Goal: Task Accomplishment & Management: Use online tool/utility

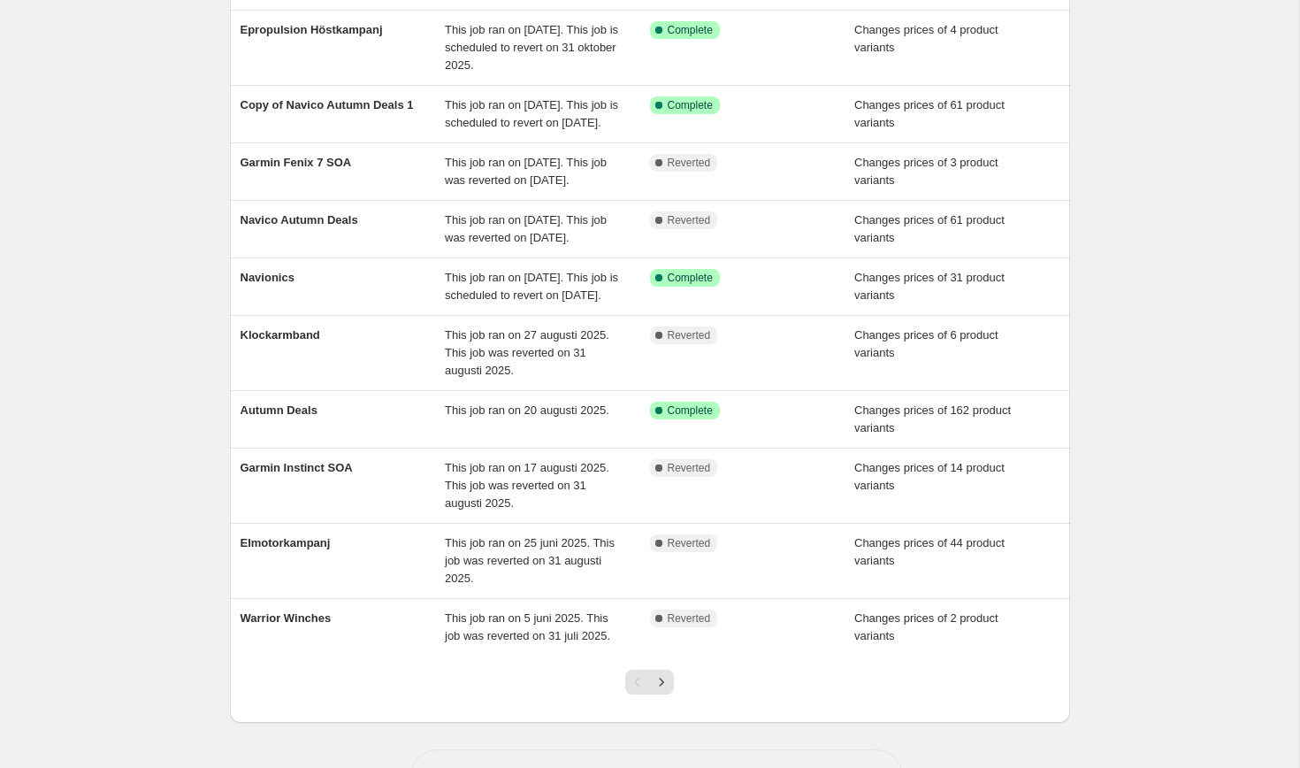
scroll to position [162, 0]
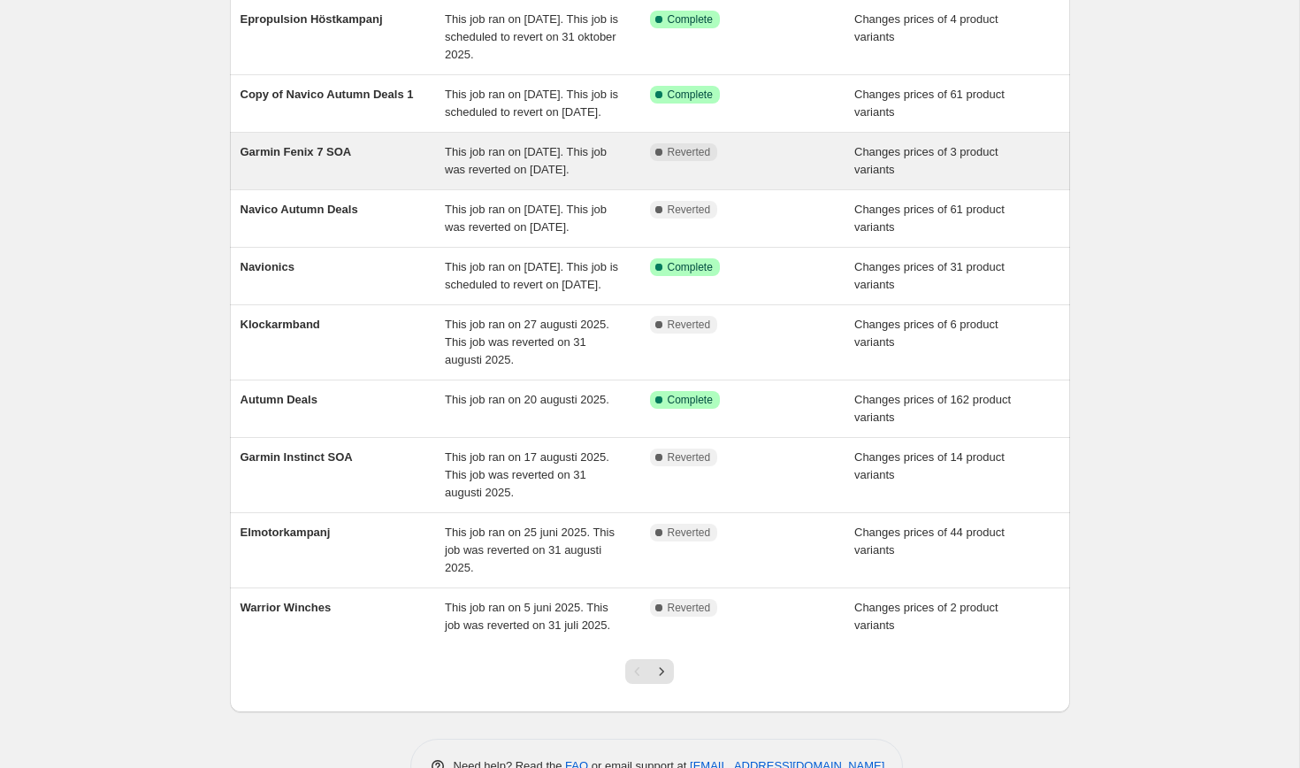
click at [308, 158] on span "Garmin Fenix 7 SOA" at bounding box center [296, 151] width 111 height 13
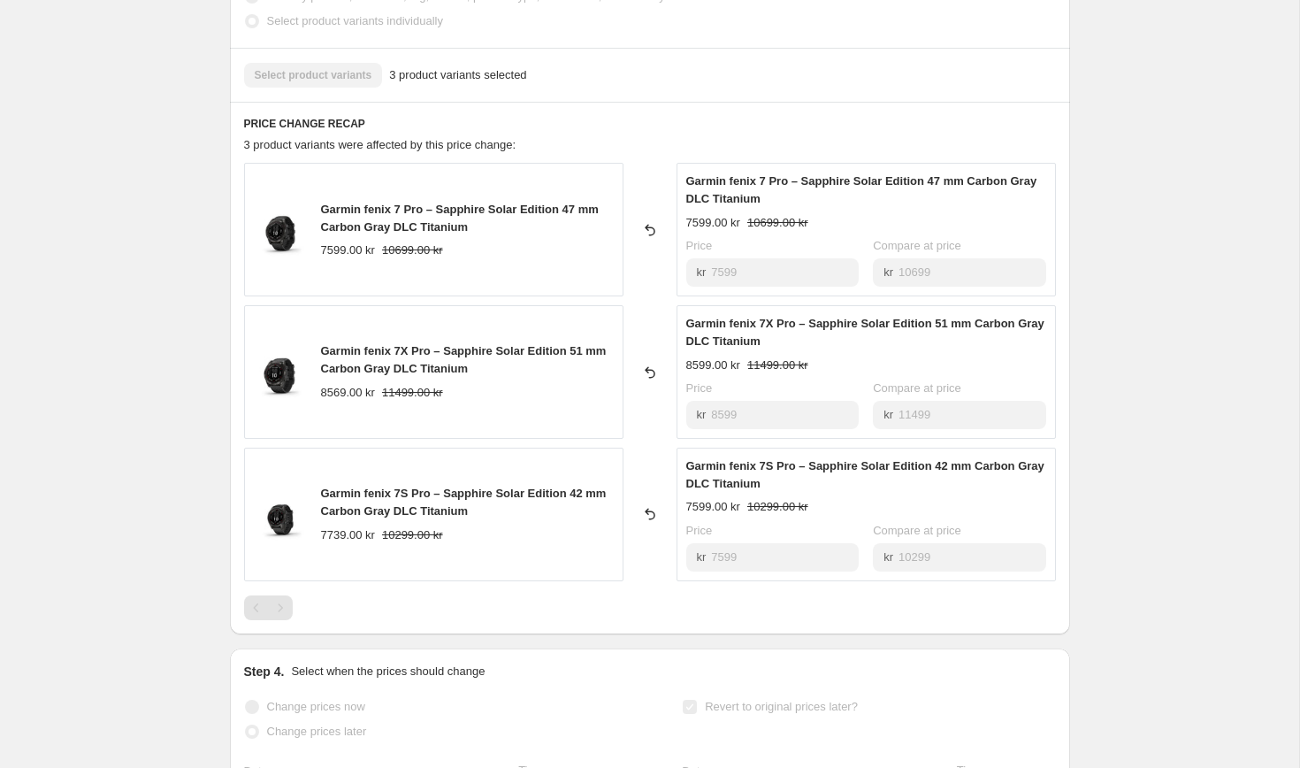
scroll to position [639, 0]
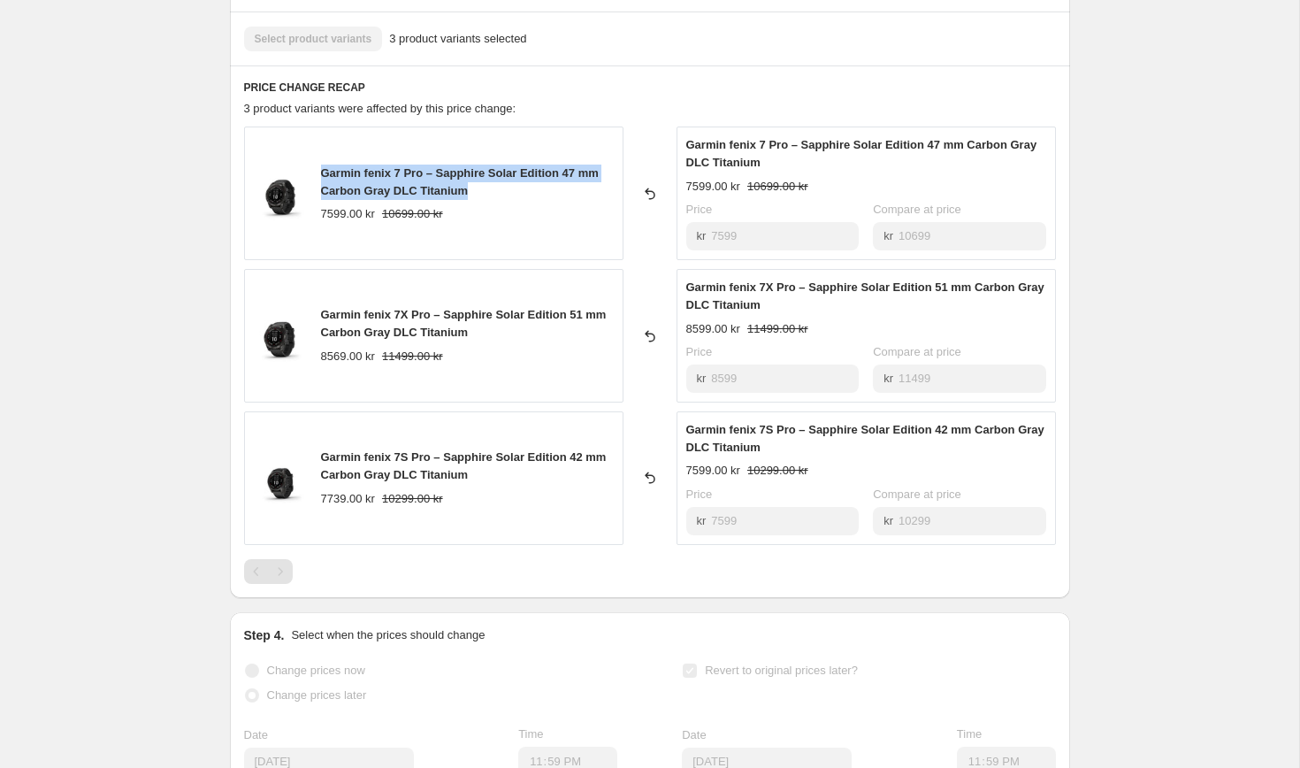
drag, startPoint x: 485, startPoint y: 188, endPoint x: 316, endPoint y: 162, distance: 171.0
click at [316, 162] on div "Garmin fenix 7 Pro – Sapphire Solar Edition 47 mm Carbon Gray DLC Titanium 7599…" at bounding box center [433, 193] width 379 height 134
copy span "Garmin fenix 7 Pro – Sapphire Solar Edition 47 mm Carbon Gray DLC Titanium"
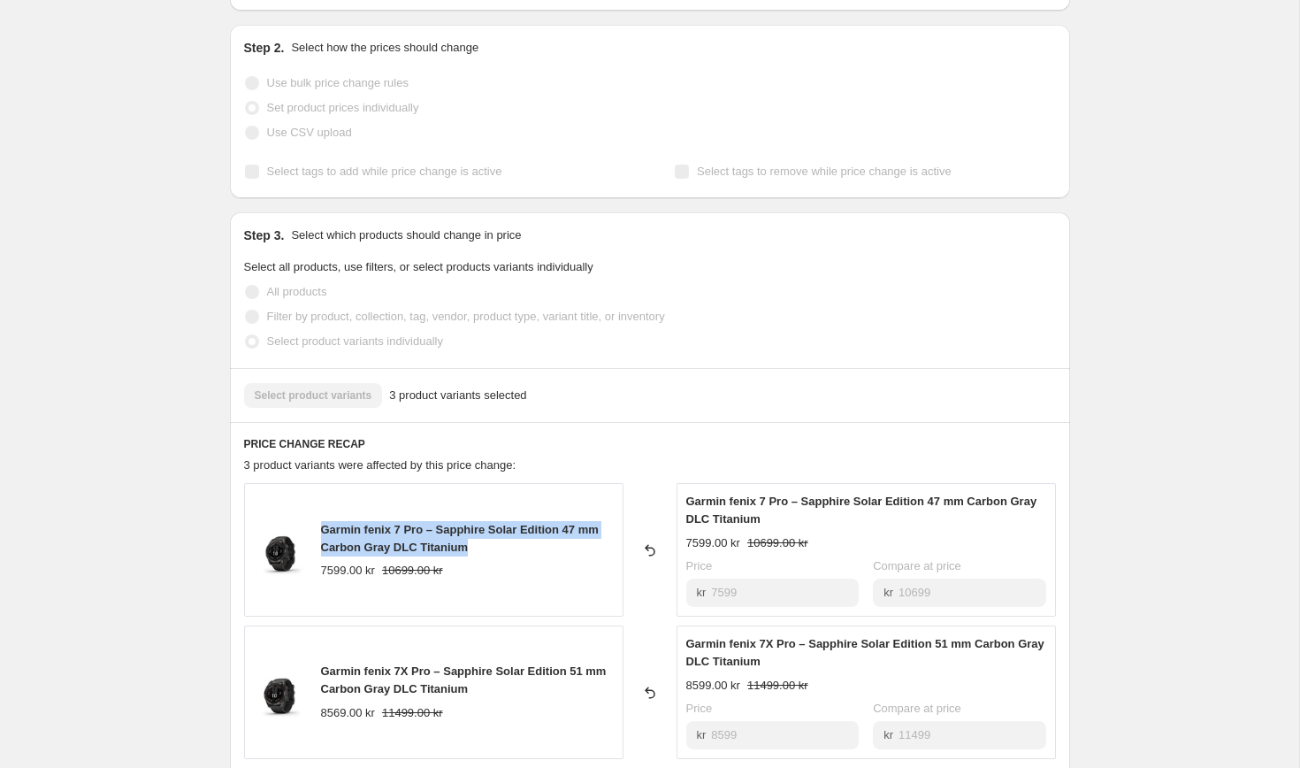
scroll to position [657, 0]
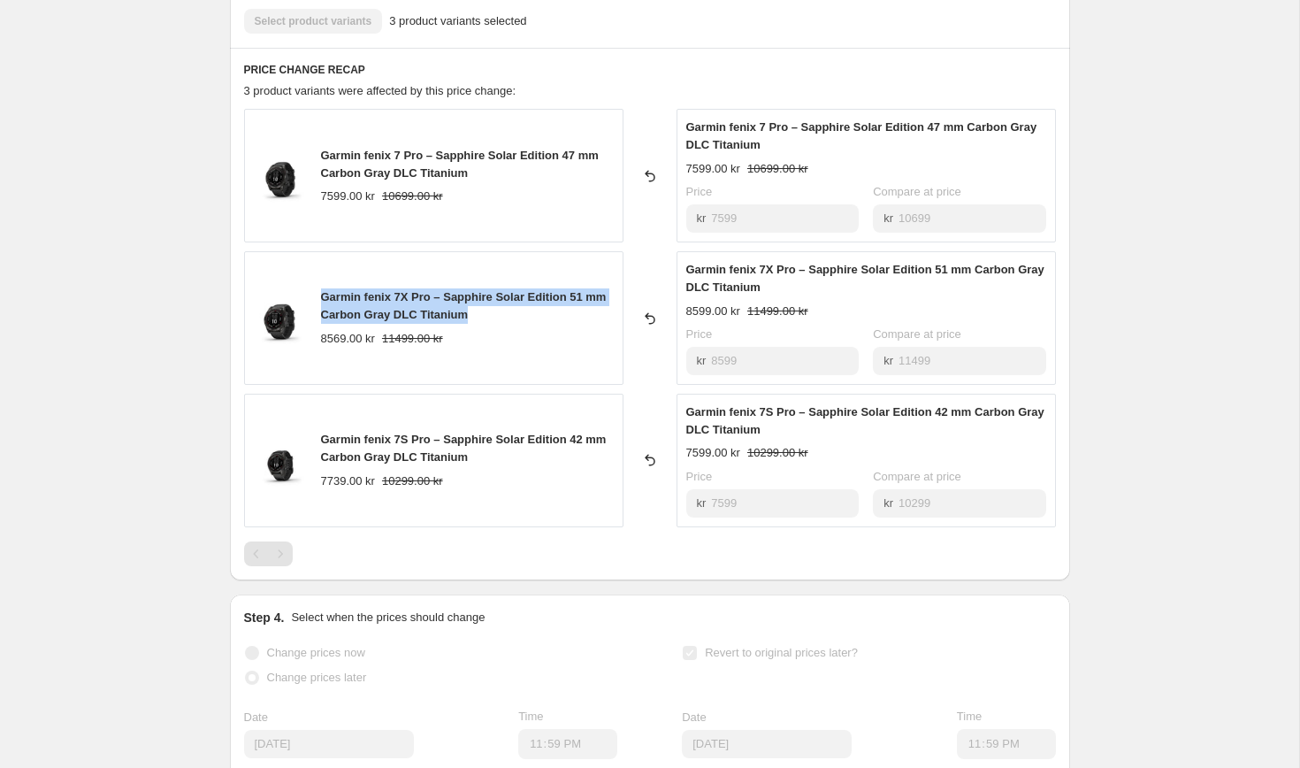
drag, startPoint x: 480, startPoint y: 317, endPoint x: 318, endPoint y: 289, distance: 164.2
click at [318, 289] on div "Garmin fenix 7X Pro – Sapphire Solar Edition 51 mm Carbon Gray DLC Titanium 856…" at bounding box center [433, 318] width 379 height 134
copy span "Garmin fenix 7X Pro – Sapphire Solar Edition 51 mm Carbon Gray DLC Titanium"
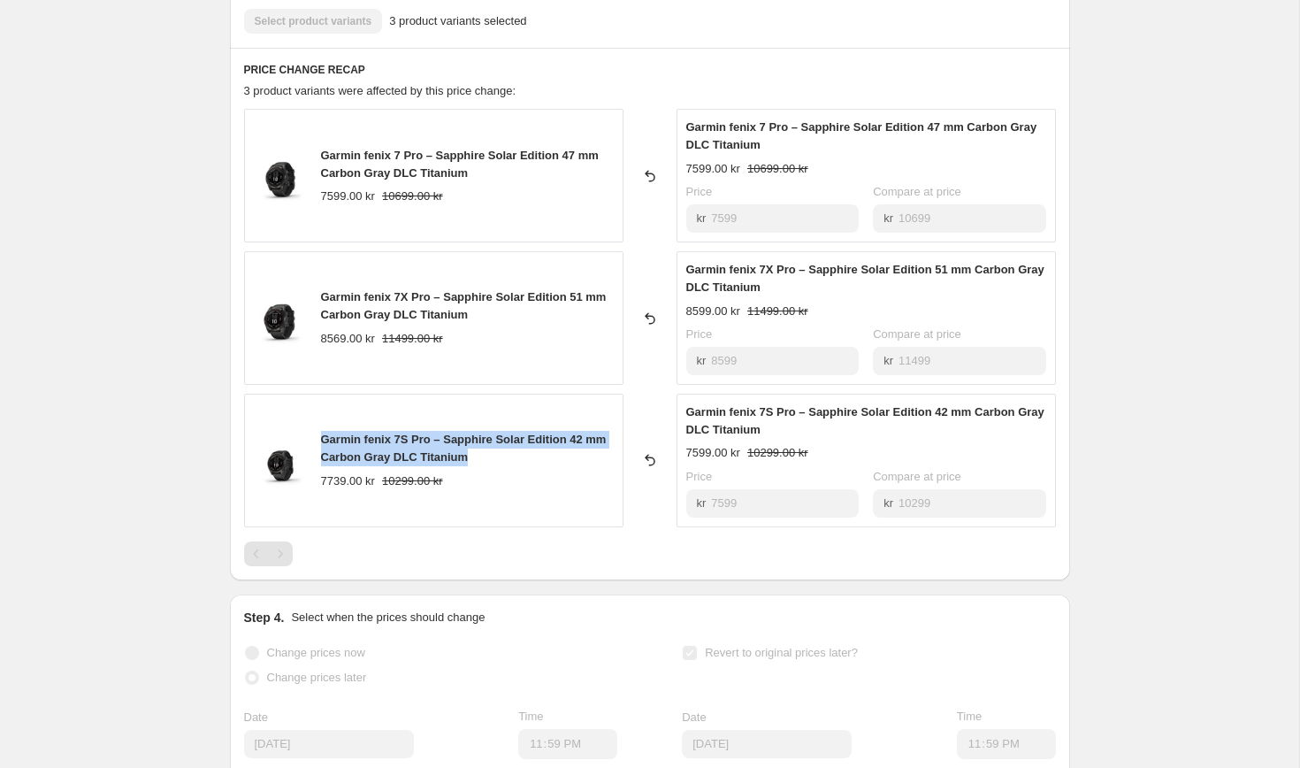
drag, startPoint x: 474, startPoint y: 464, endPoint x: 322, endPoint y: 437, distance: 154.6
click at [322, 437] on div "Garmin fenix 7S Pro – Sapphire Solar Edition 42 mm Carbon Gray DLC Titanium" at bounding box center [467, 448] width 293 height 35
copy span "Garmin fenix 7S Pro – Sapphire Solar Edition 42 mm Carbon Gray DLC Titanium"
